Goal: Find specific page/section: Find specific page/section

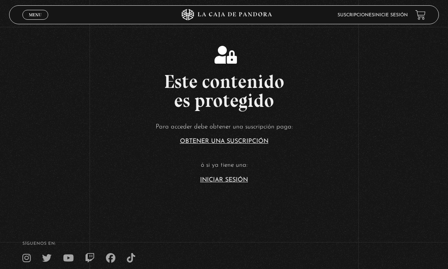
click at [214, 183] on link "Iniciar Sesión" at bounding box center [224, 180] width 48 height 6
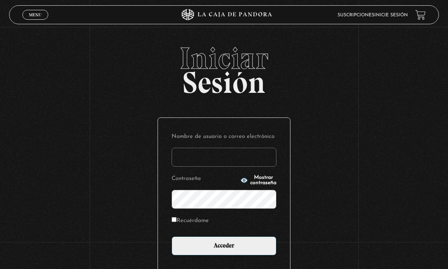
type input "[PERSON_NAME][EMAIL_ADDRESS][DOMAIN_NAME]"
click at [224, 250] on input "Acceder" at bounding box center [223, 246] width 105 height 19
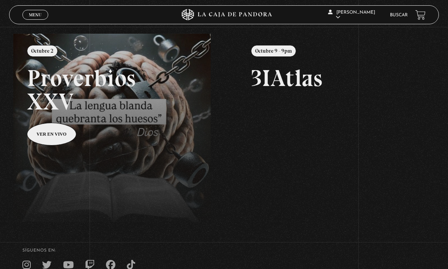
scroll to position [81, 0]
